Goal: Information Seeking & Learning: Learn about a topic

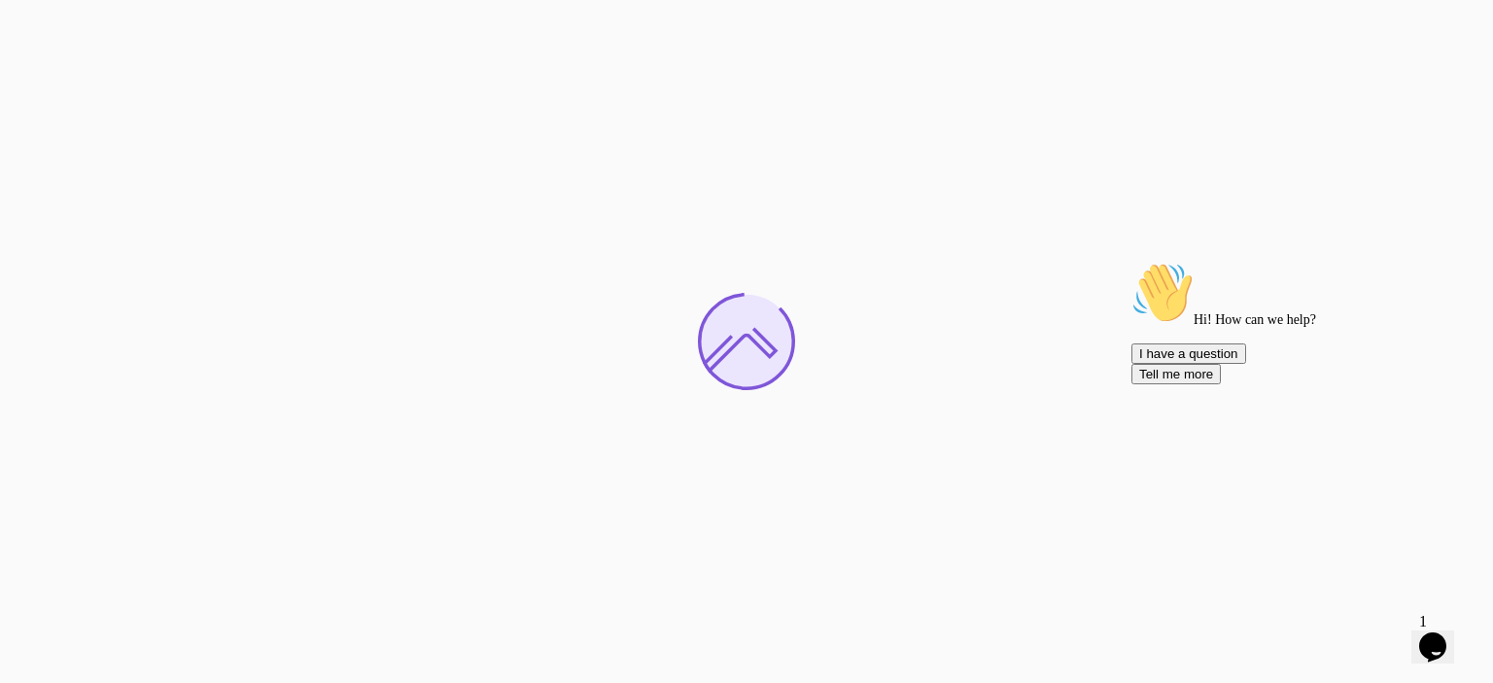
click at [748, 262] on icon "Chat attention grabber" at bounding box center [1132, 262] width 0 height 0
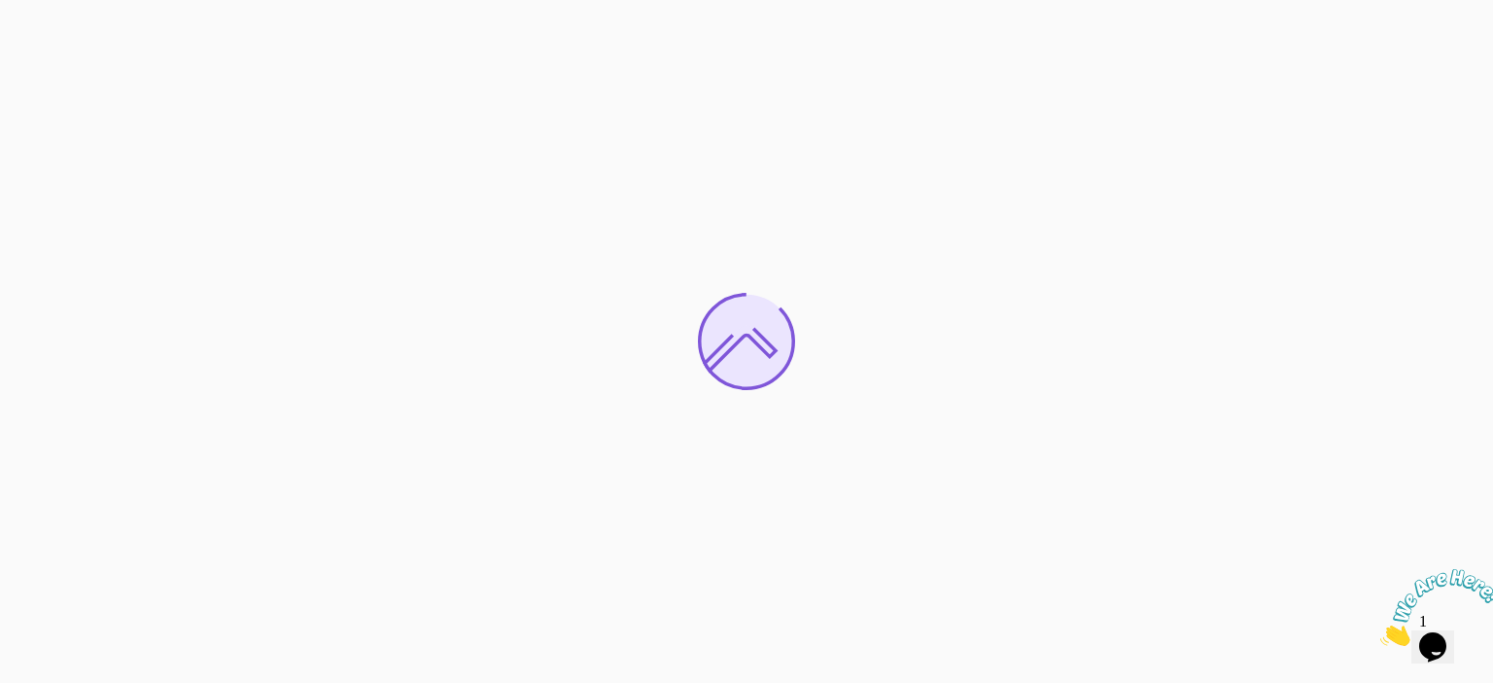
click at [748, 632] on icon "Close" at bounding box center [1381, 640] width 0 height 17
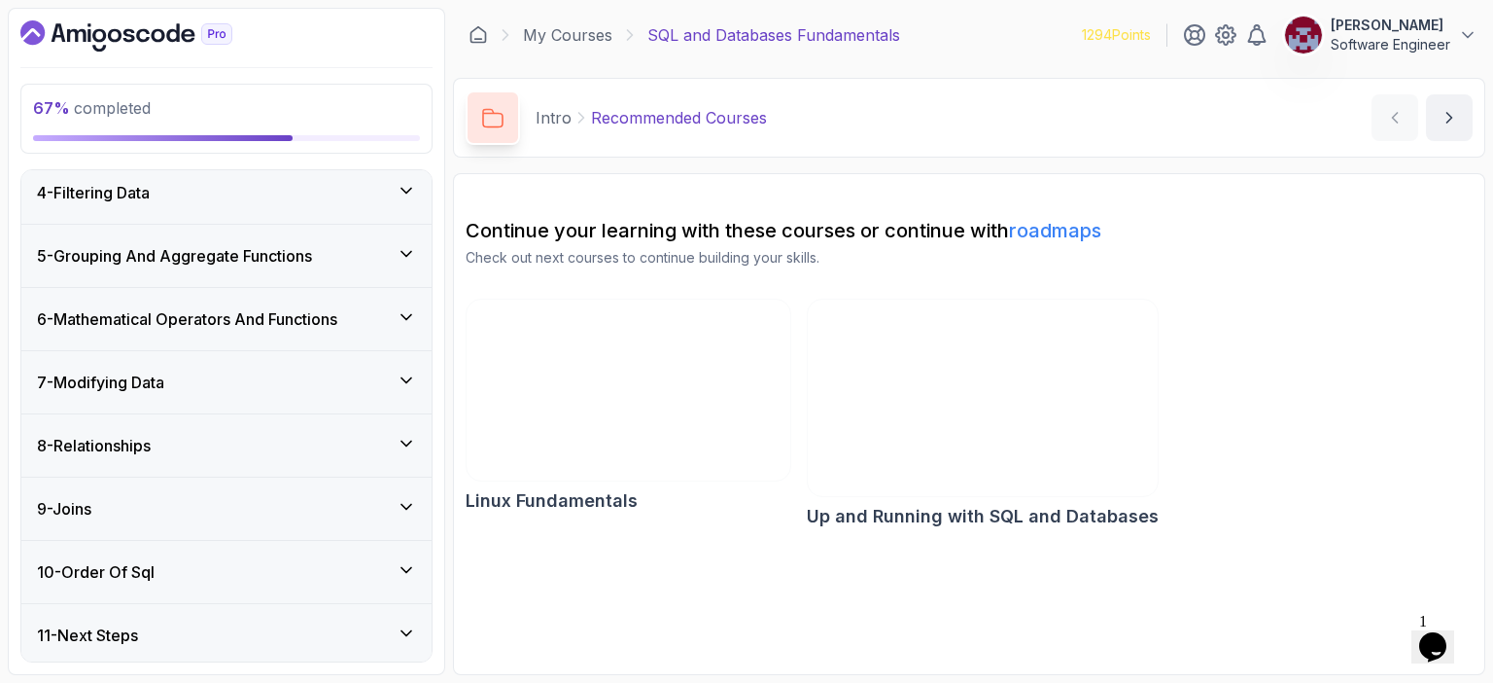
scroll to position [362, 0]
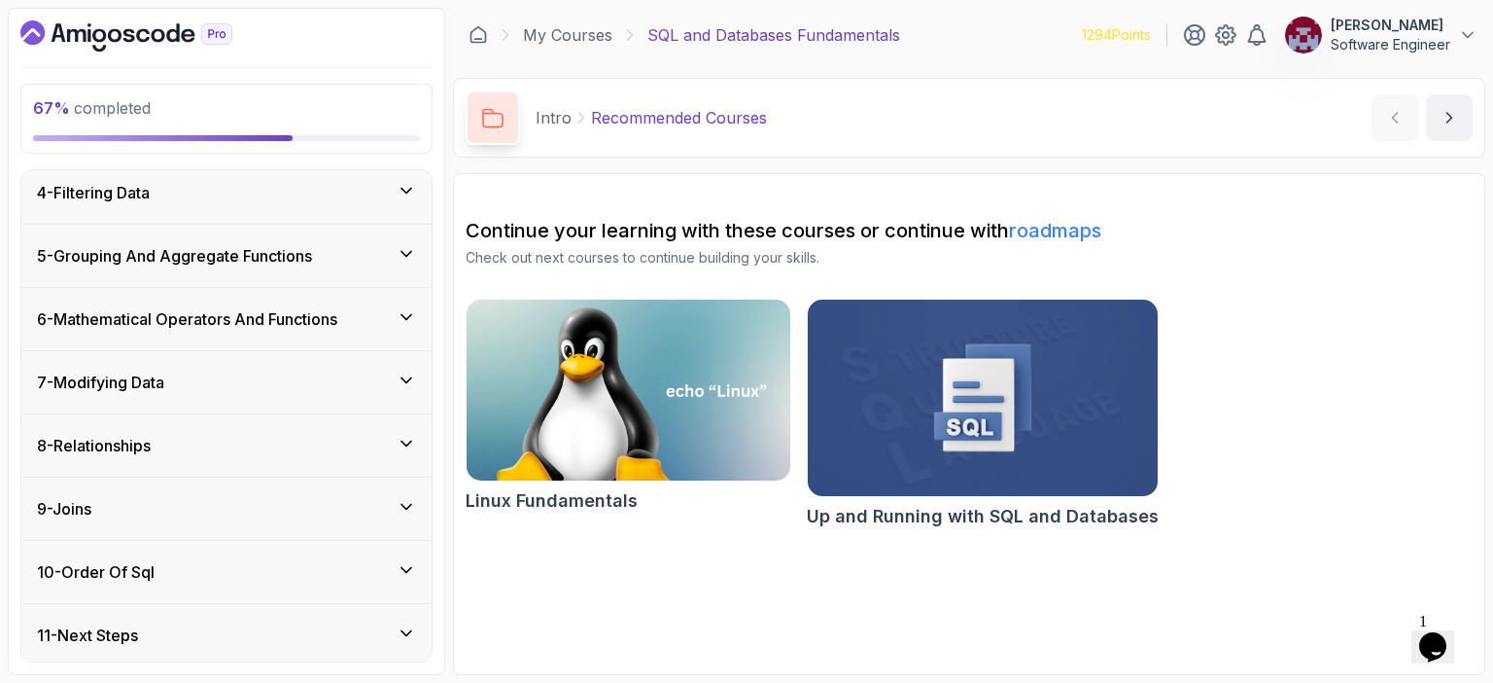
click at [401, 378] on icon at bounding box center [406, 379] width 19 height 19
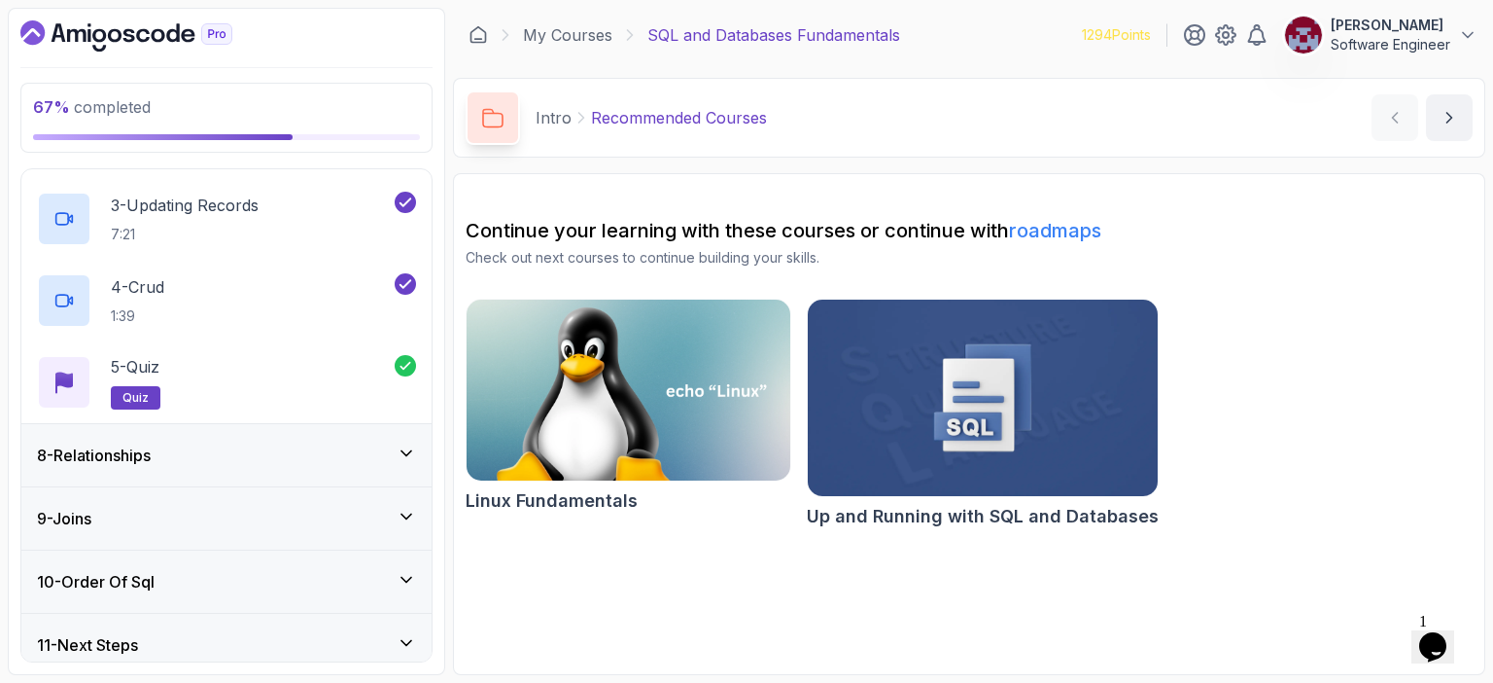
click at [408, 448] on icon at bounding box center [406, 452] width 19 height 19
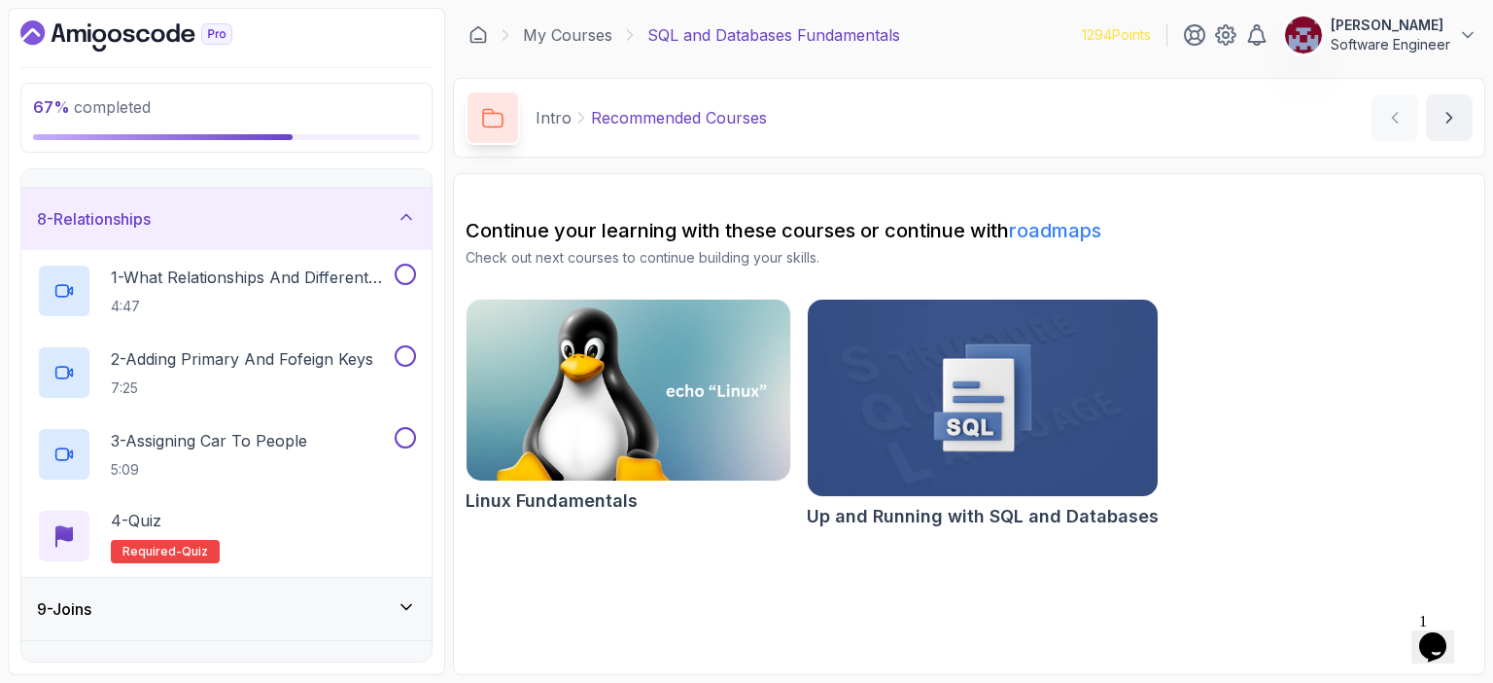
scroll to position [424, 0]
click at [245, 289] on h2 "1 - What Relationships And Different Types 4:47" at bounding box center [251, 290] width 280 height 51
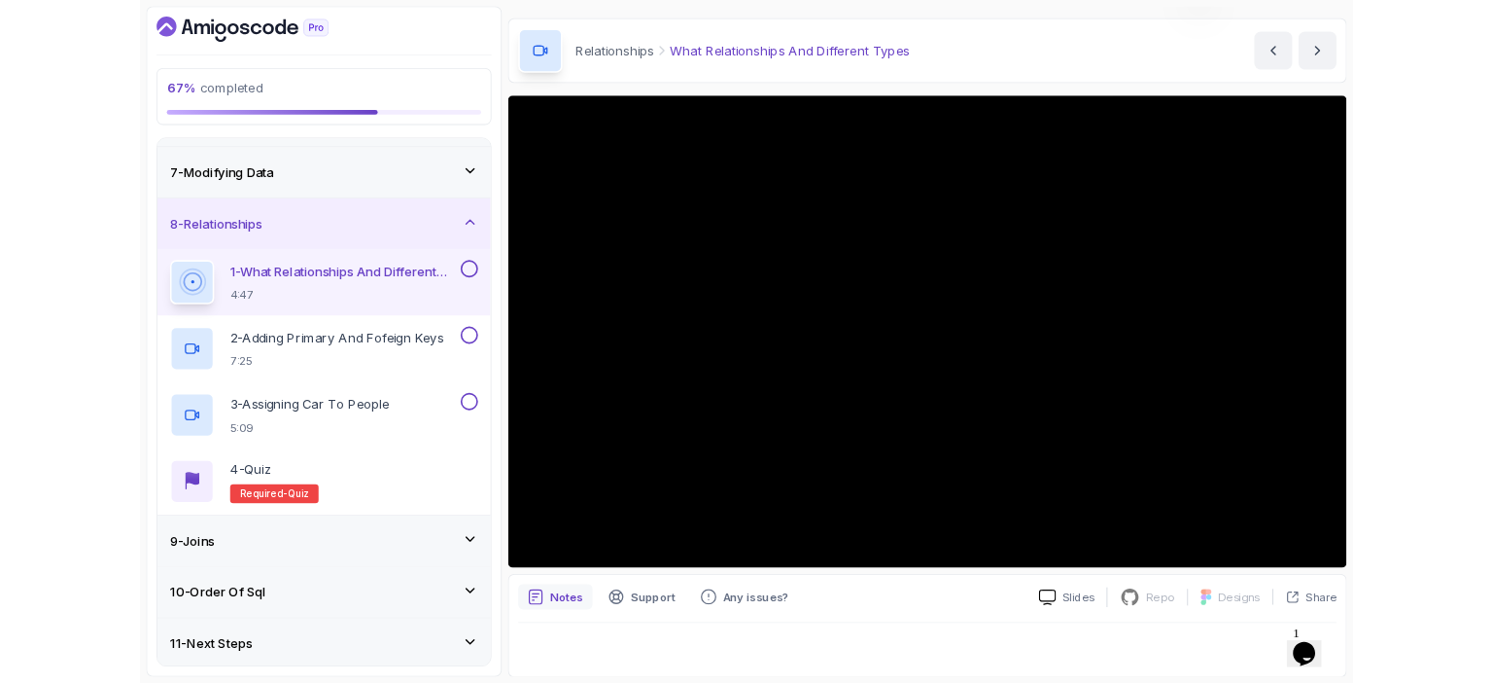
scroll to position [163, 0]
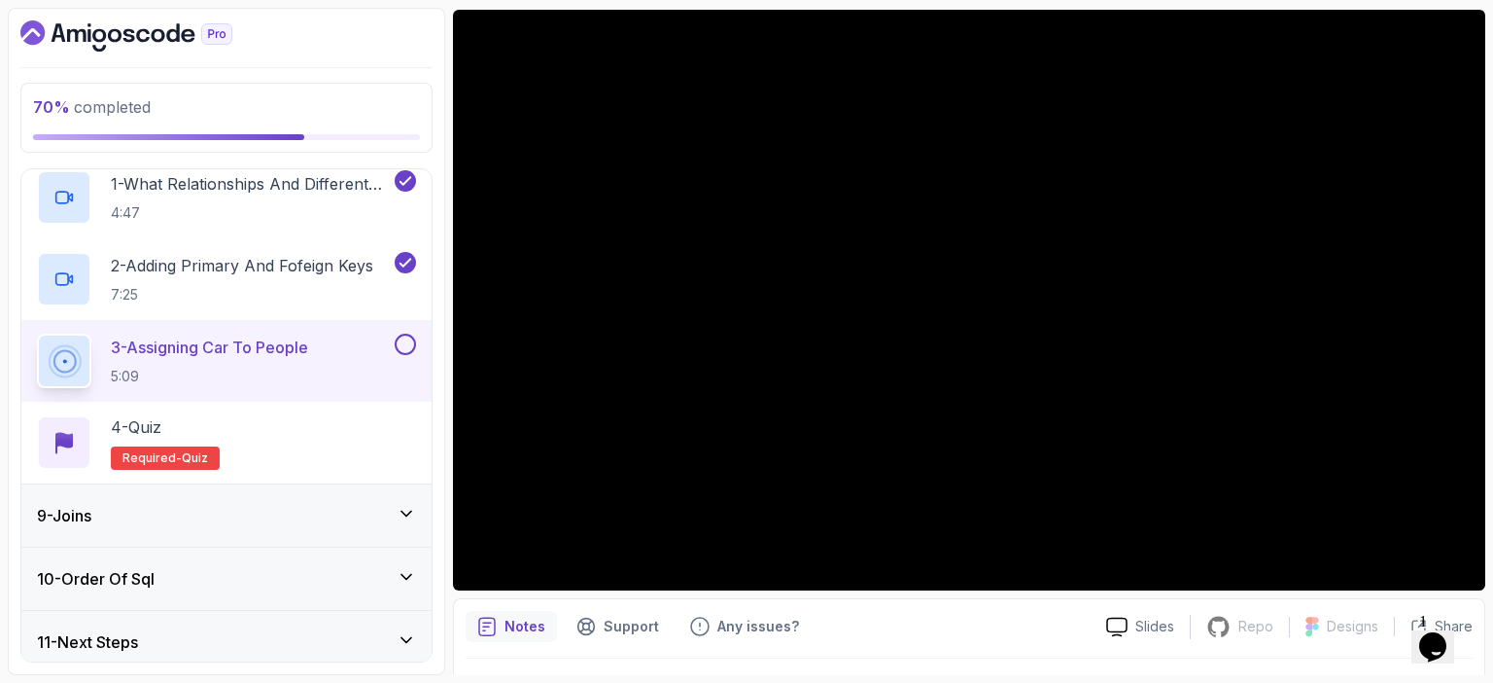
scroll to position [526, 0]
